Goal: Transaction & Acquisition: Purchase product/service

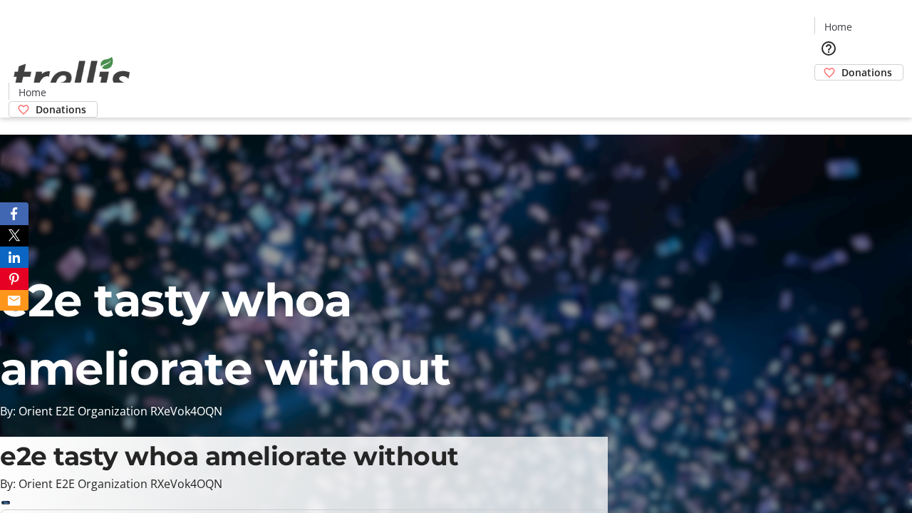
click at [842, 65] on span "Donations" at bounding box center [867, 72] width 51 height 15
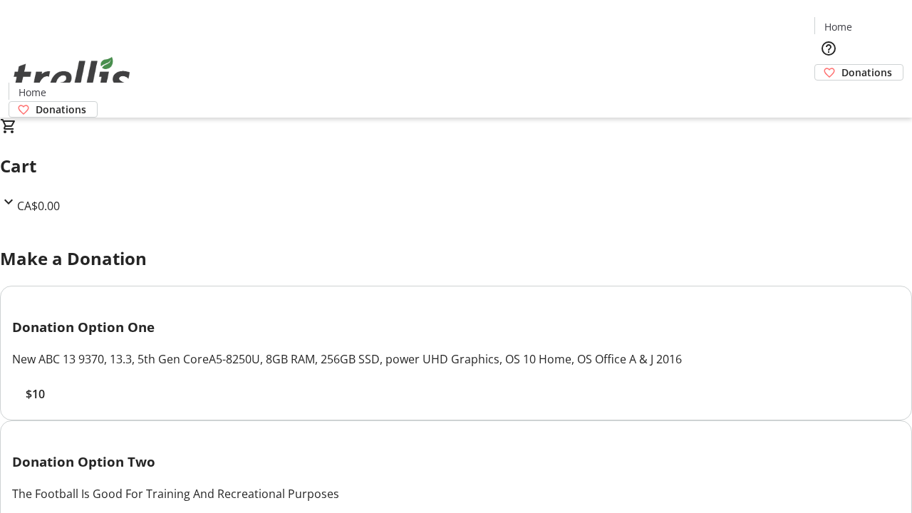
click at [45, 403] on span "$10" at bounding box center [35, 394] width 19 height 17
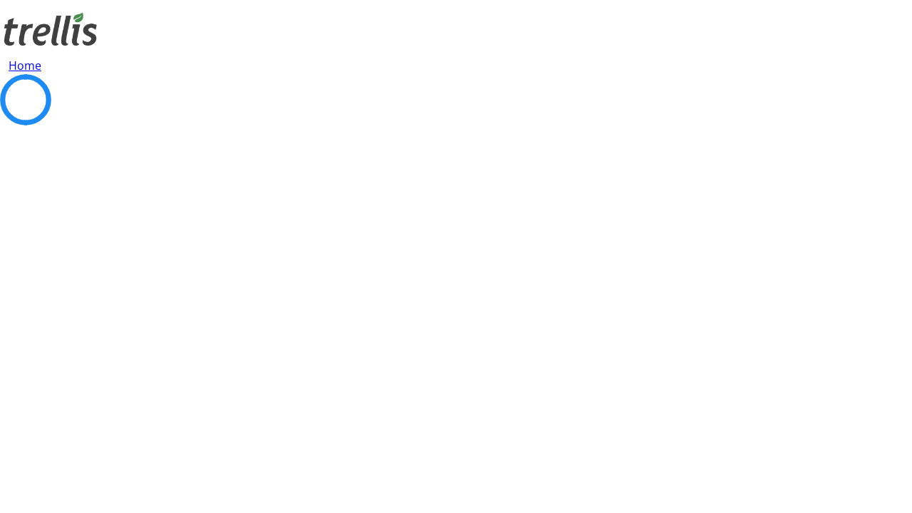
select select "CA"
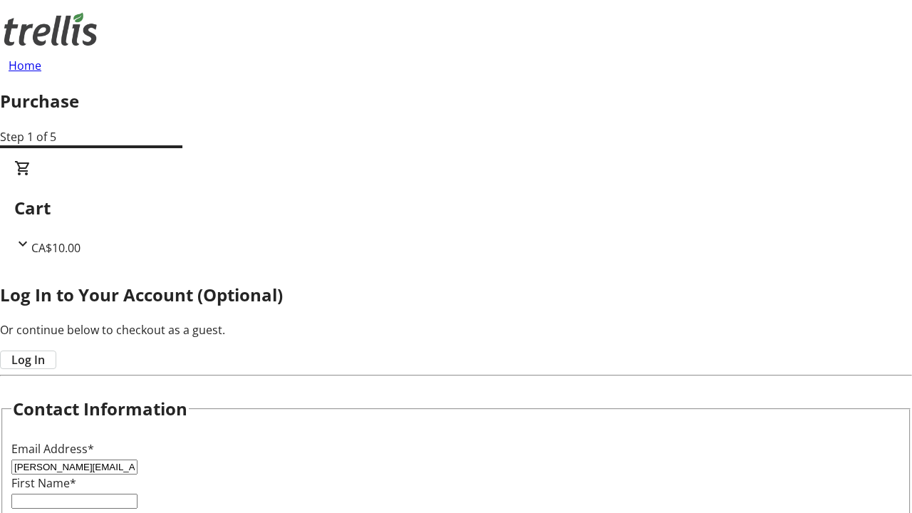
type input "[PERSON_NAME][EMAIL_ADDRESS][DOMAIN_NAME]"
type input "[PERSON_NAME]"
type input "[STREET_ADDRESS][PERSON_NAME]"
type input "Kelowna"
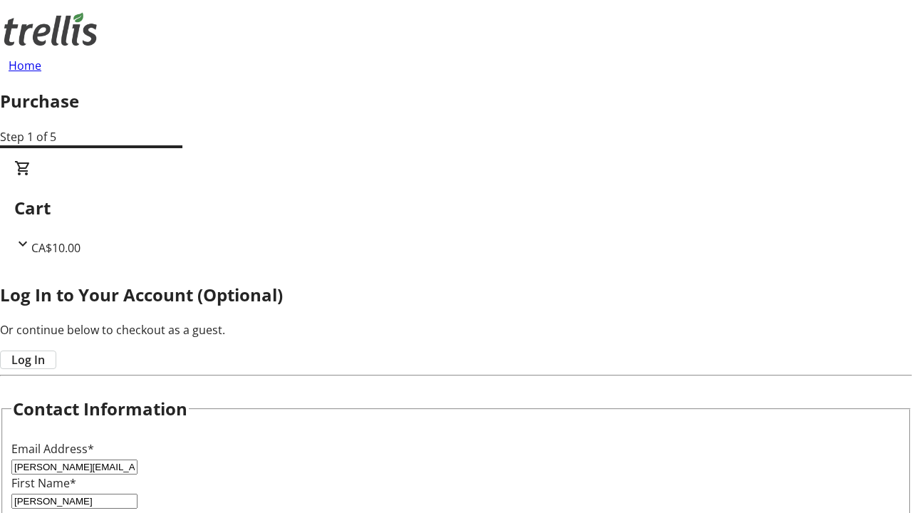
select select "BC"
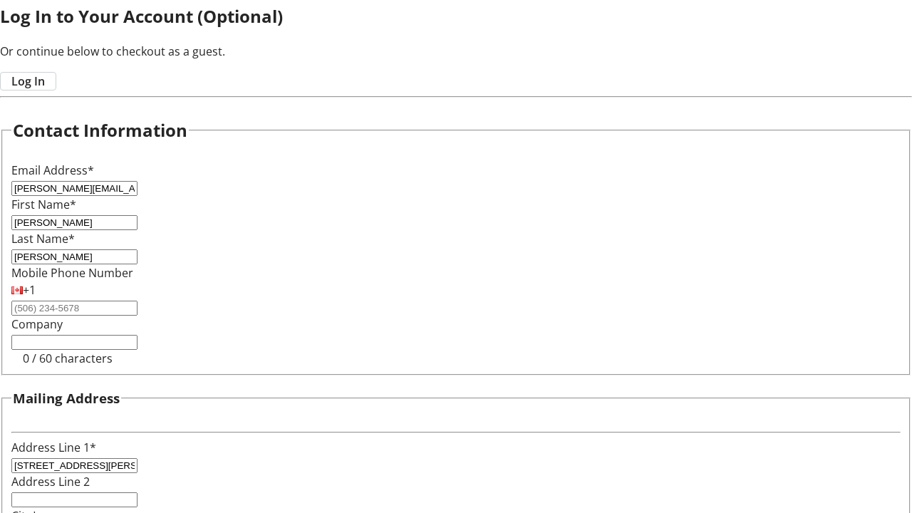
type input "Kelowna"
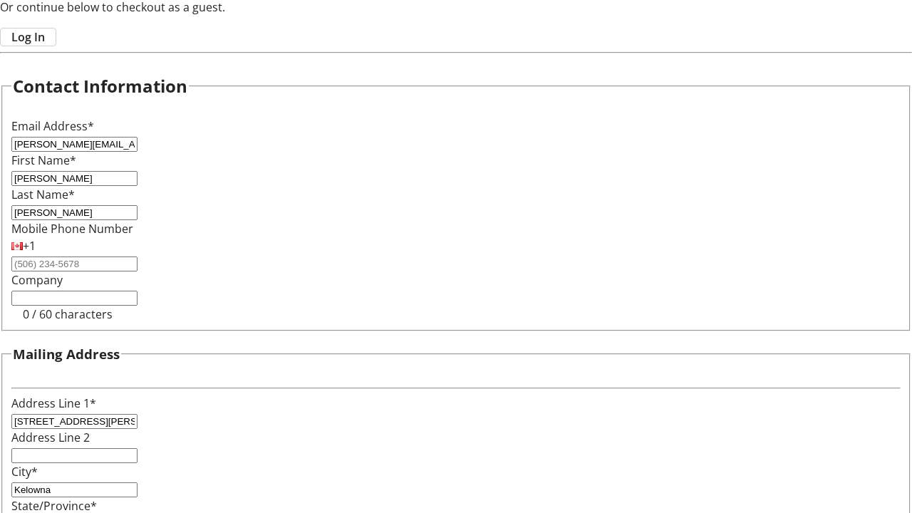
type input "V1Y 0C2"
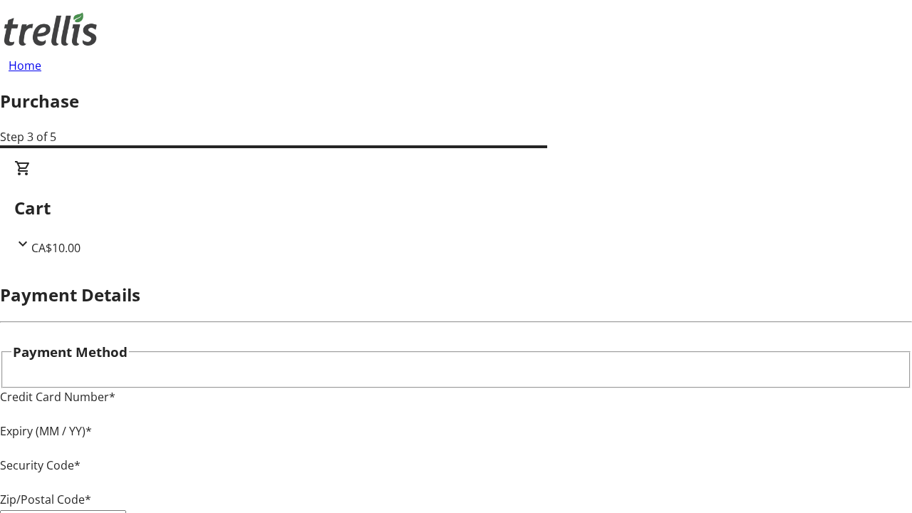
type input "V1Y 0C2"
